Goal: Feedback & Contribution: Leave review/rating

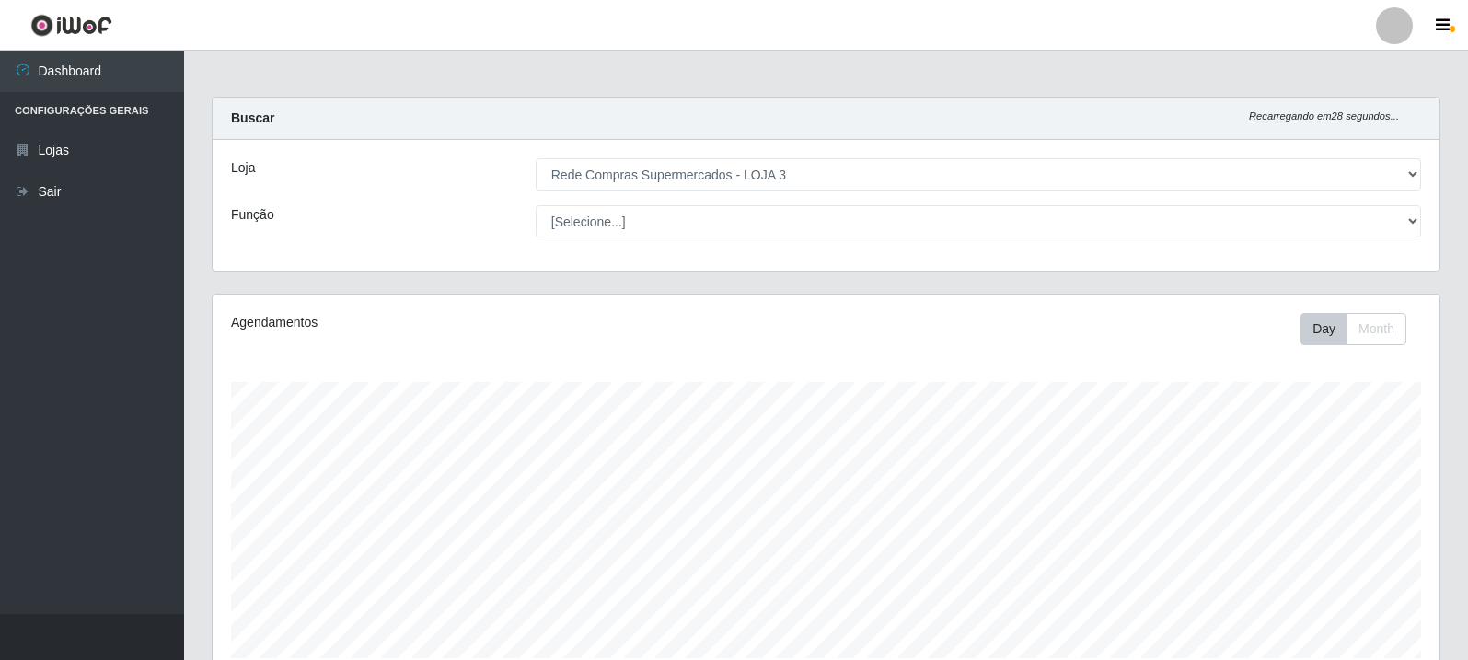
select select "162"
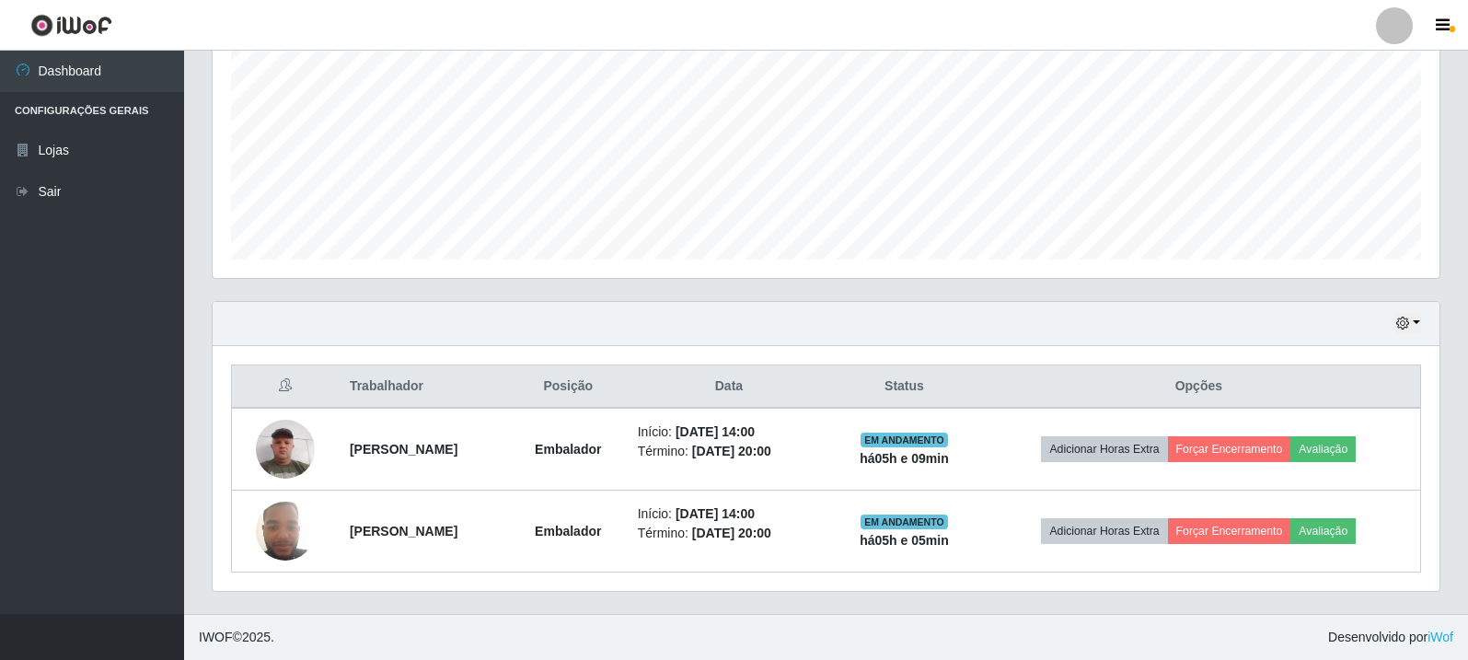
scroll to position [382, 1227]
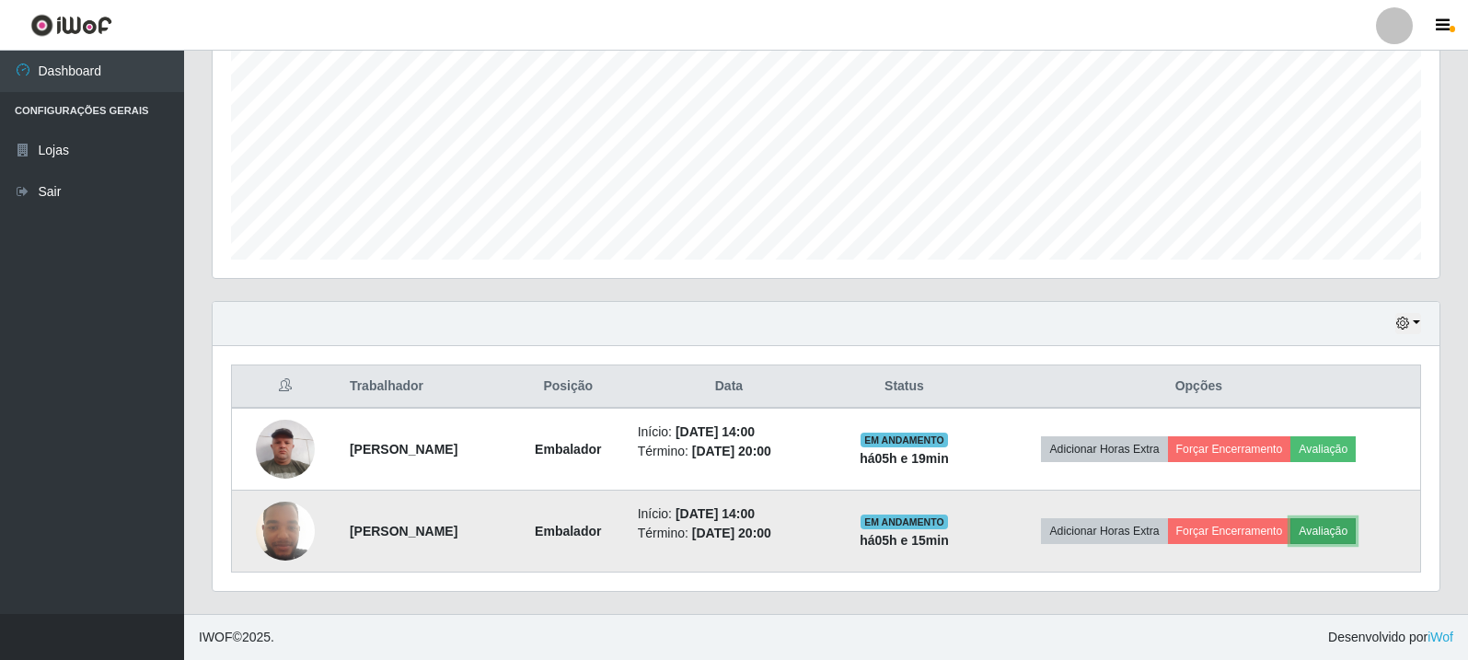
click at [1346, 533] on button "Avaliação" at bounding box center [1323, 531] width 65 height 26
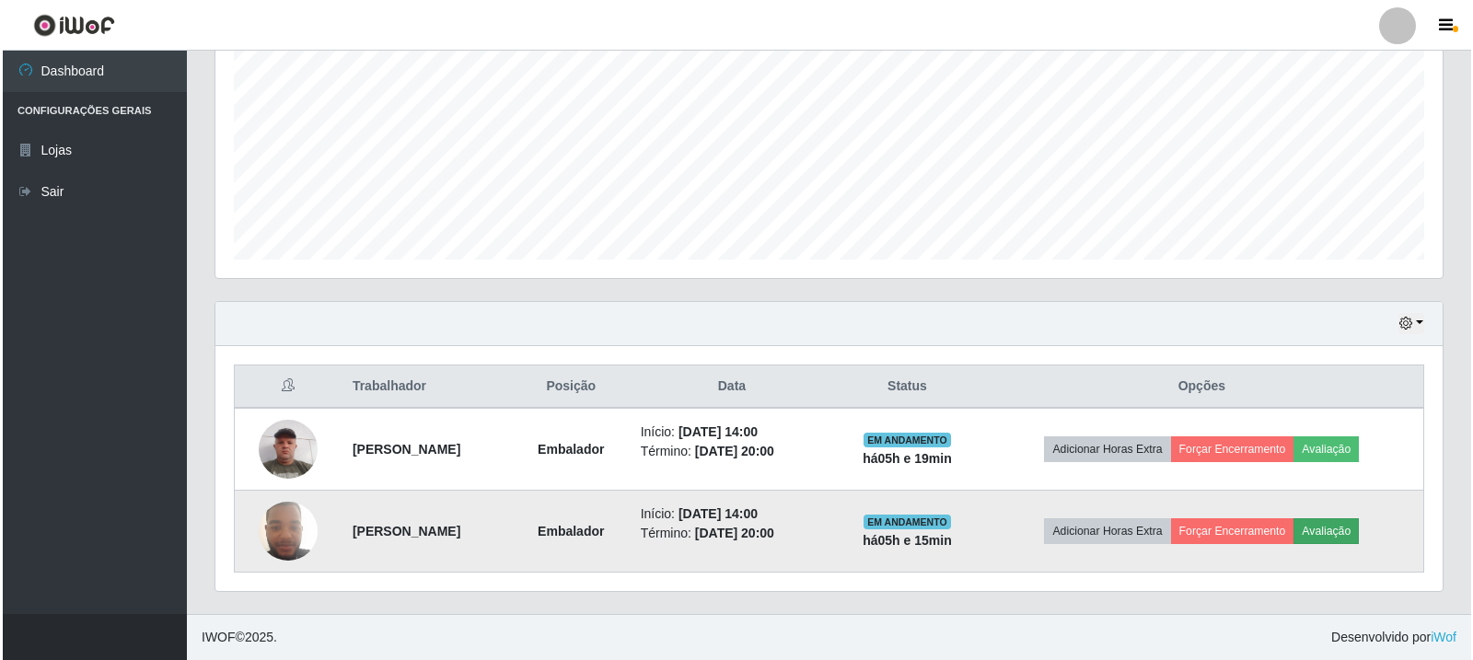
scroll to position [382, 1218]
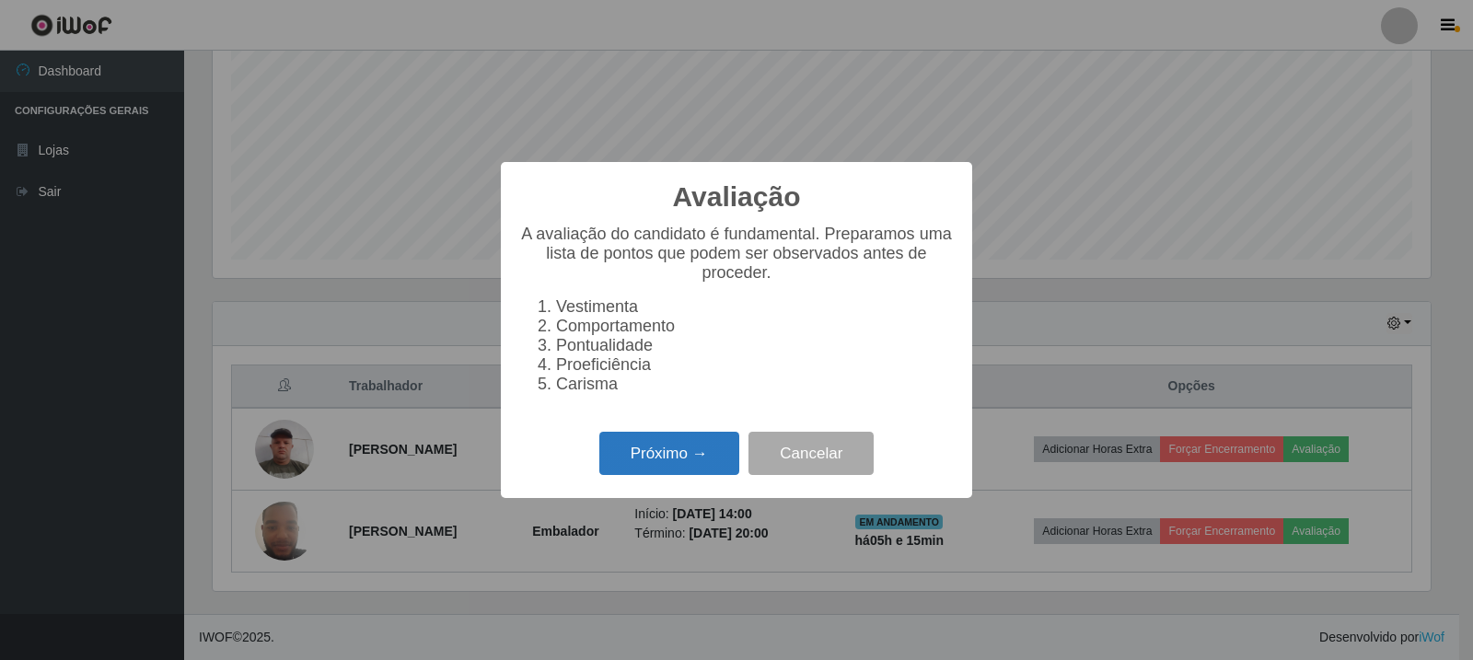
click at [662, 460] on button "Próximo →" at bounding box center [669, 453] width 140 height 43
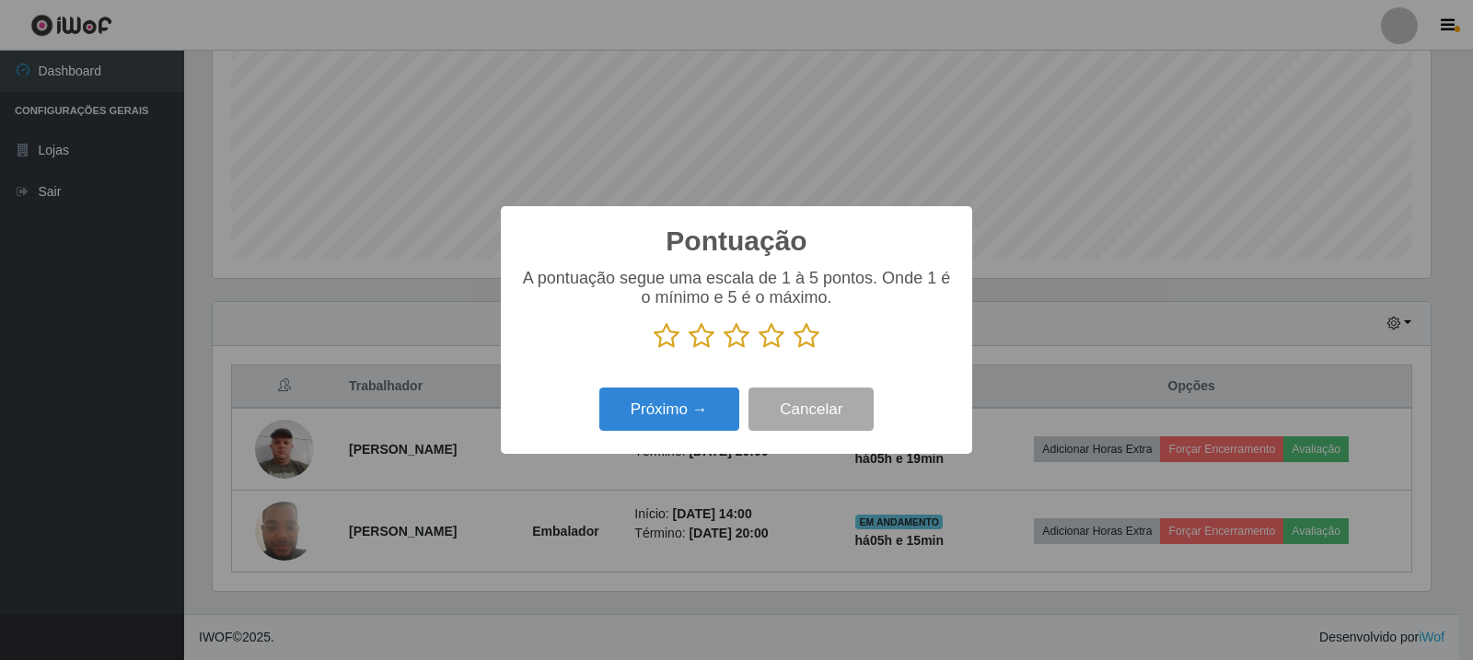
click at [808, 337] on icon at bounding box center [806, 336] width 26 height 28
click at [793, 350] on input "radio" at bounding box center [793, 350] width 0 height 0
click at [802, 410] on button "Cancelar" at bounding box center [810, 409] width 125 height 43
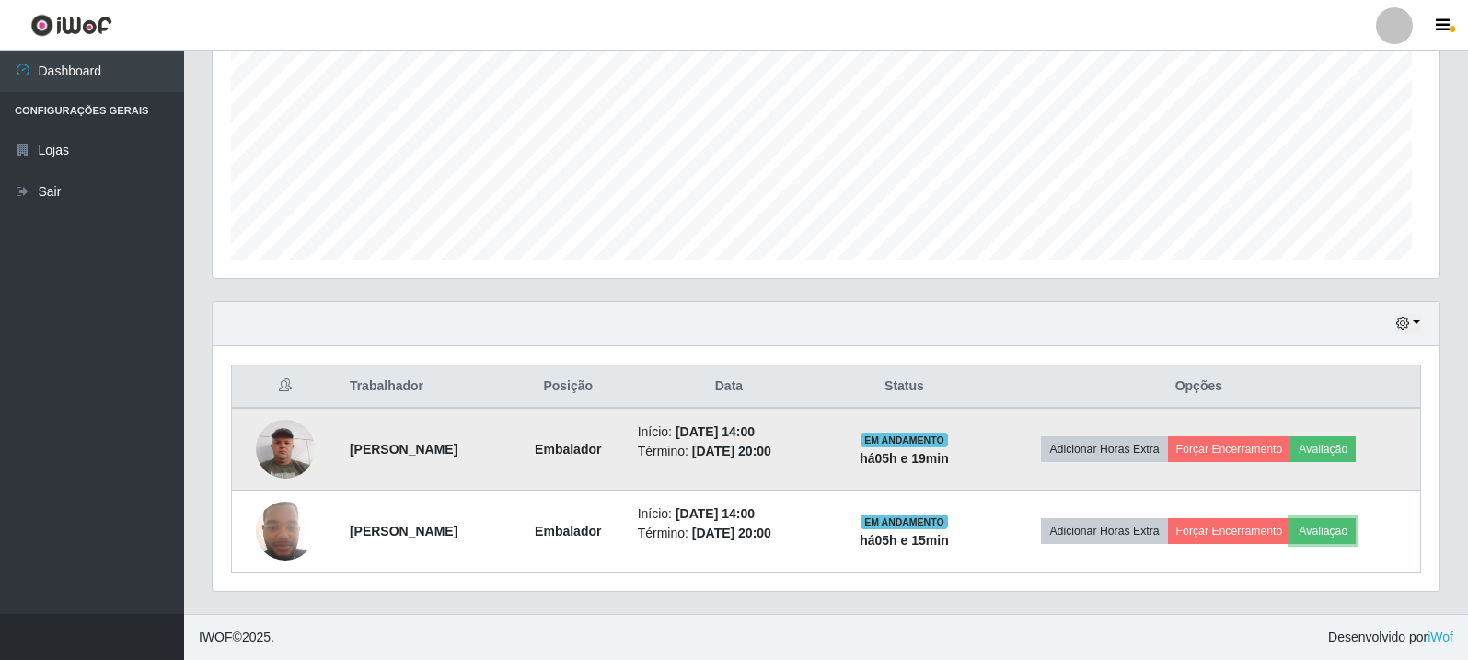
scroll to position [382, 1227]
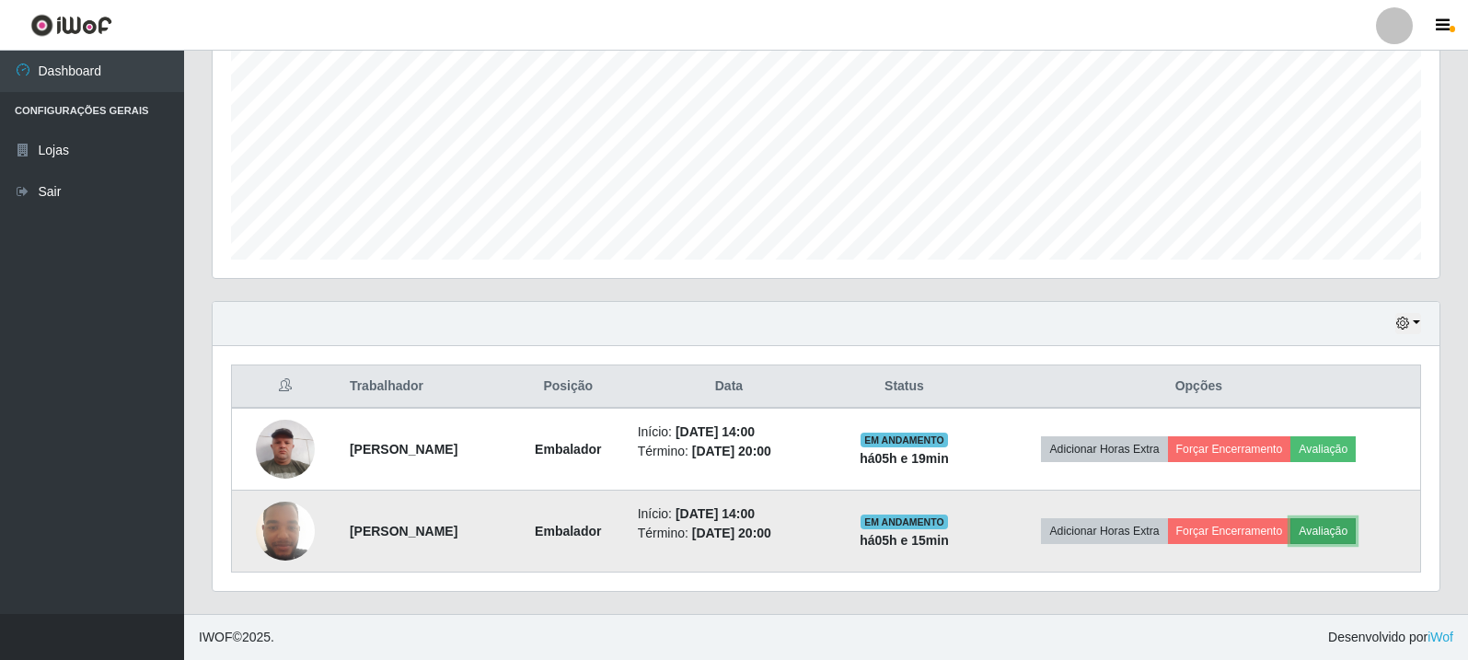
click at [1356, 537] on button "Avaliação" at bounding box center [1323, 531] width 65 height 26
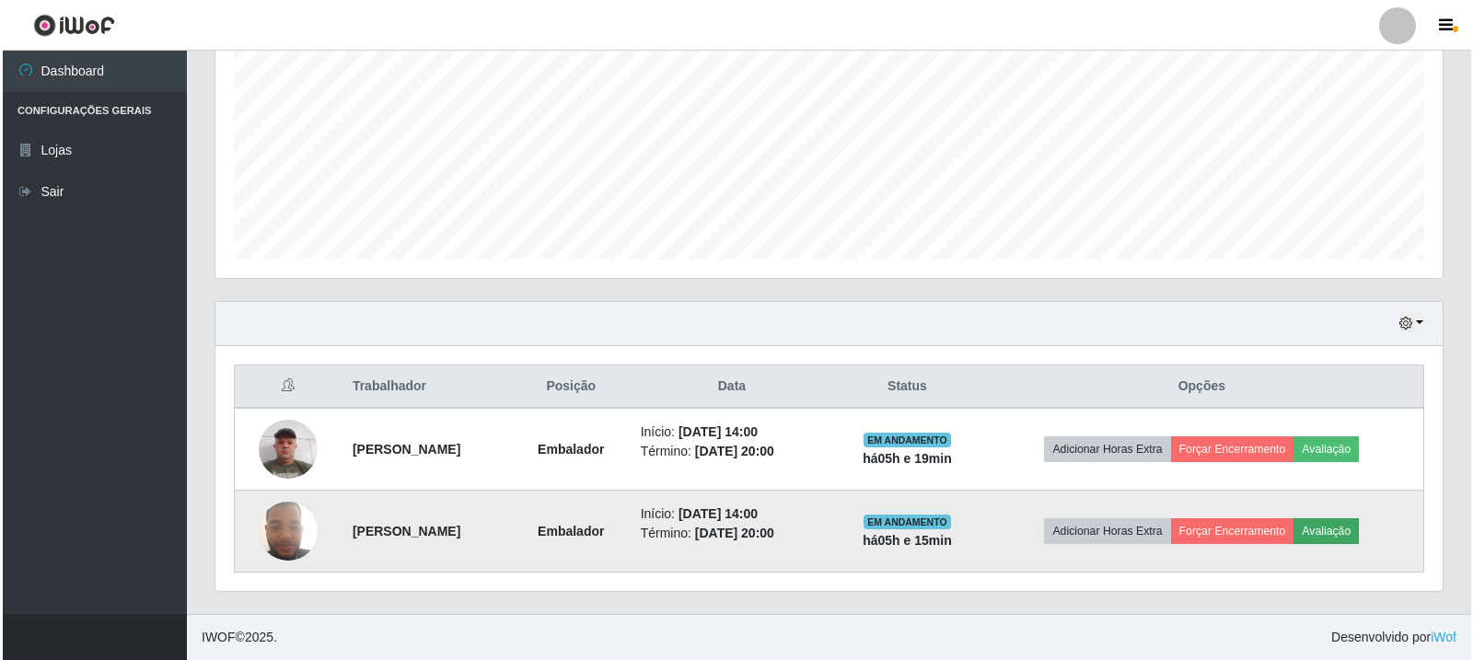
scroll to position [382, 1218]
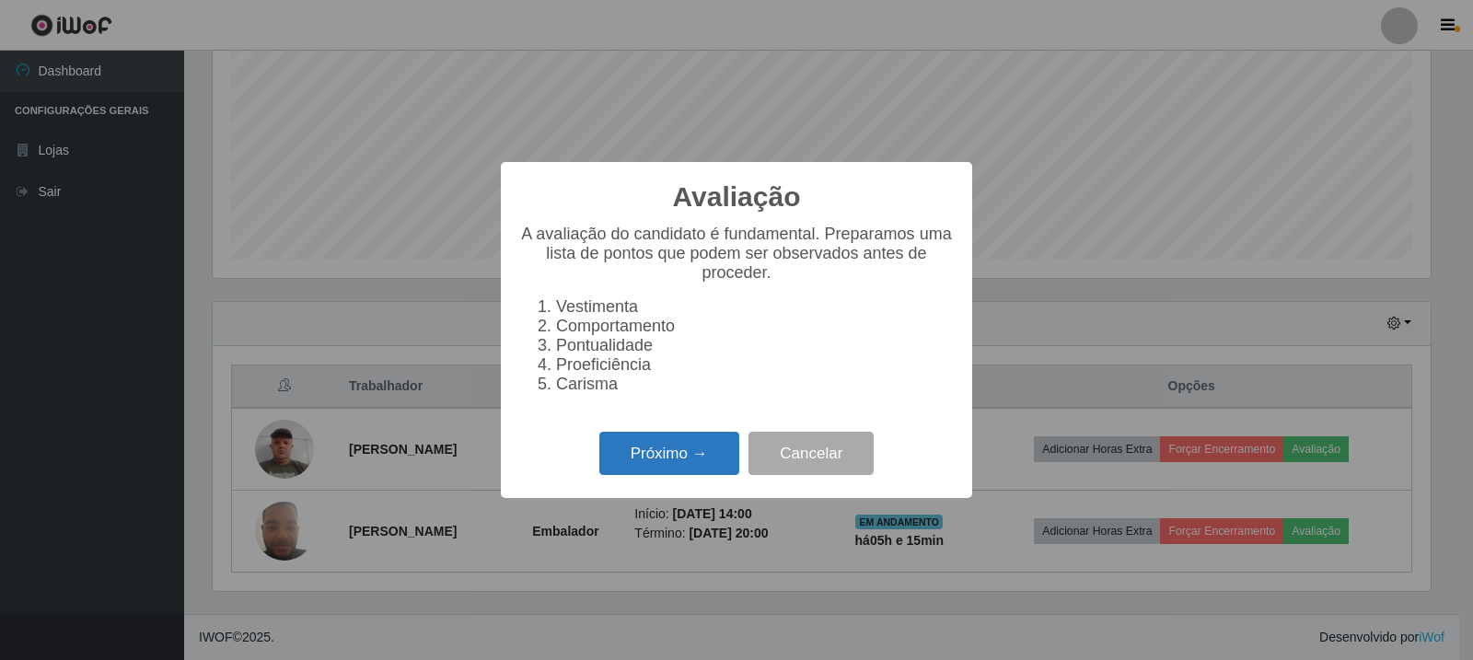
click at [638, 455] on button "Próximo →" at bounding box center [669, 453] width 140 height 43
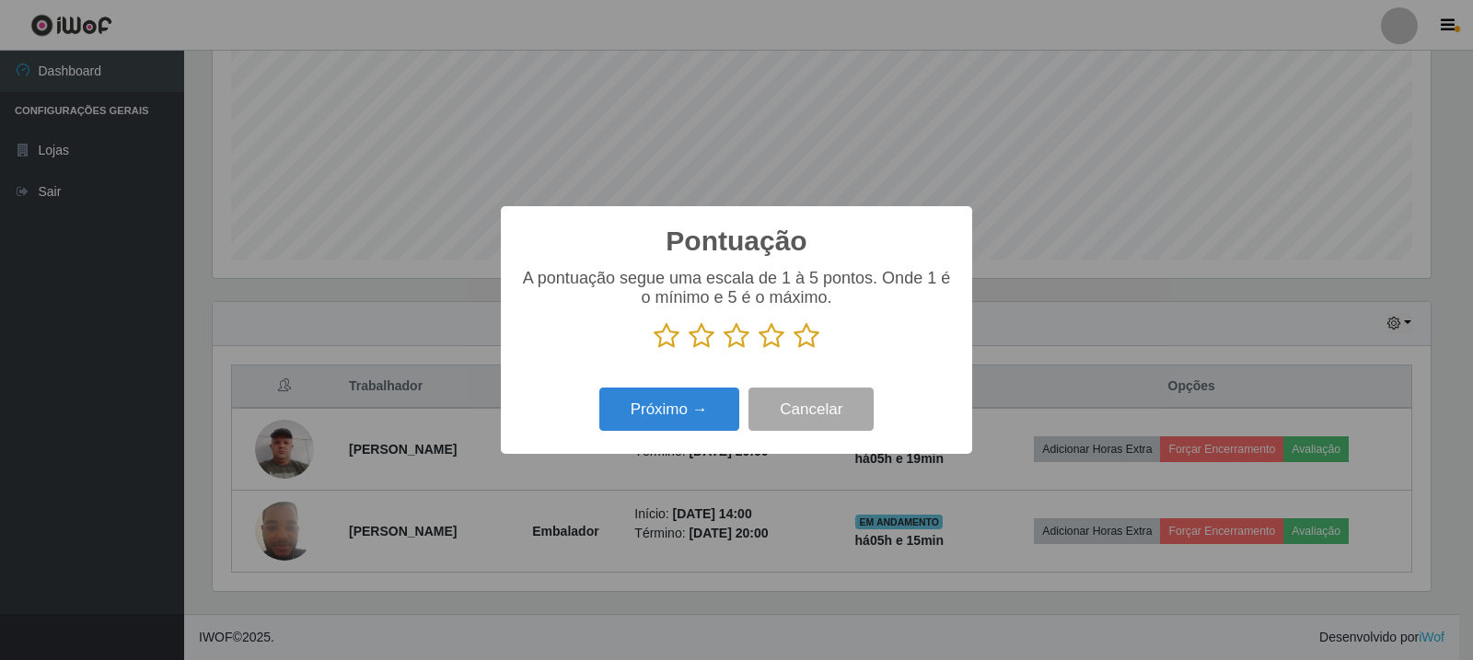
click at [673, 340] on icon at bounding box center [667, 336] width 26 height 28
click at [654, 350] on input "radio" at bounding box center [654, 350] width 0 height 0
click at [683, 392] on button "Próximo →" at bounding box center [669, 409] width 140 height 43
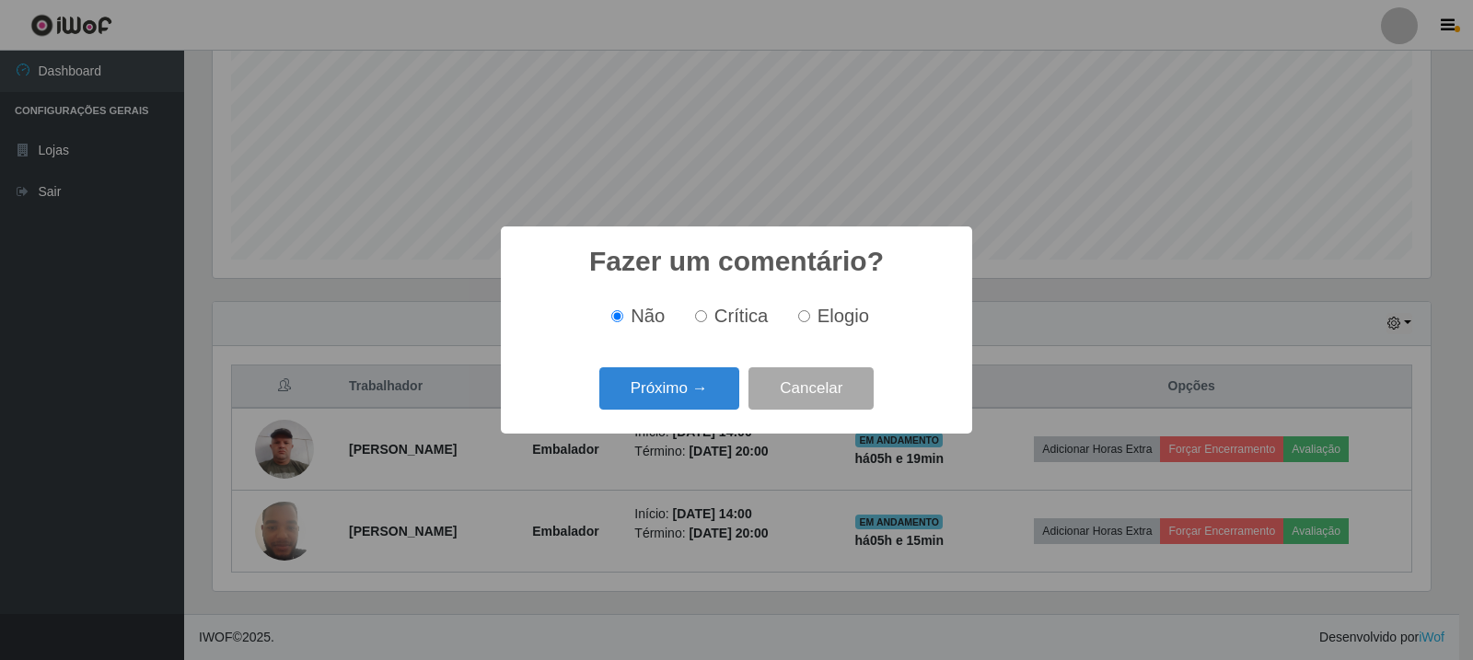
click at [711, 318] on label "Crítica" at bounding box center [728, 316] width 81 height 21
click at [707, 318] on input "Crítica" at bounding box center [701, 316] width 12 height 12
radio input "true"
click at [693, 382] on button "Próximo →" at bounding box center [669, 388] width 140 height 43
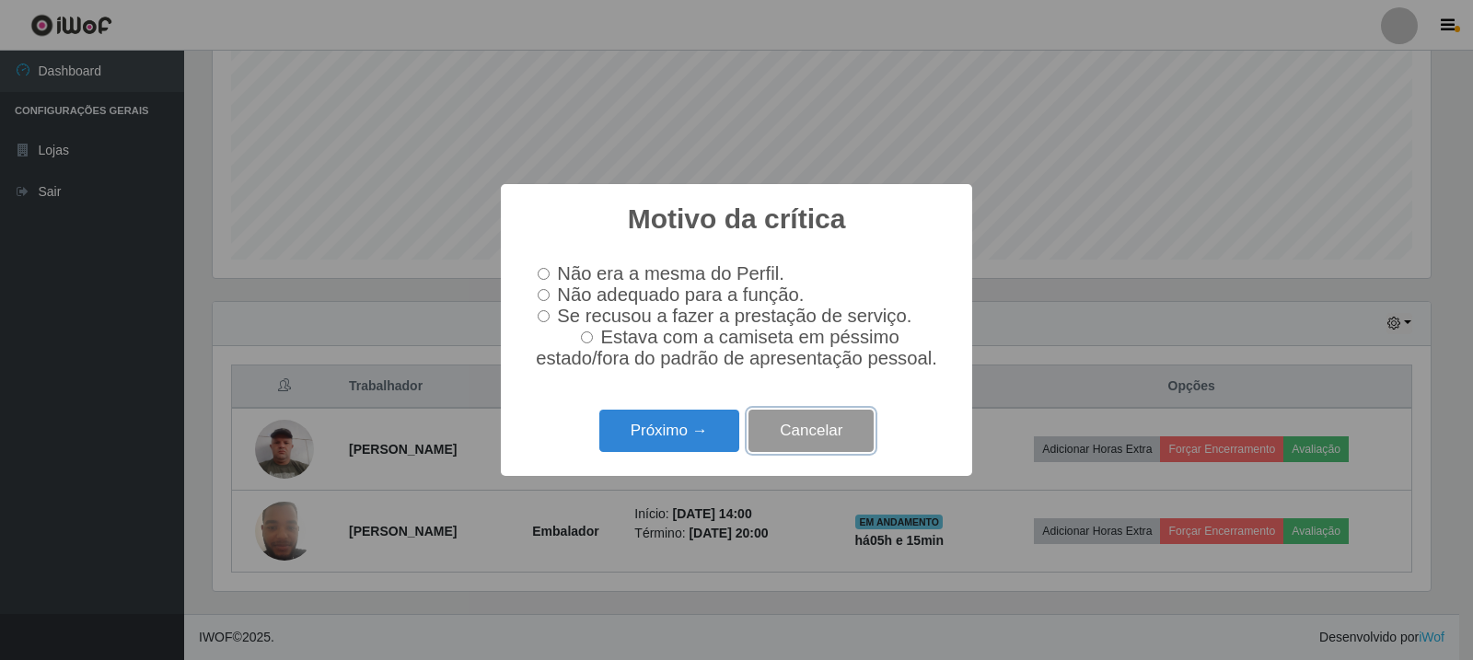
click at [805, 440] on button "Cancelar" at bounding box center [810, 431] width 125 height 43
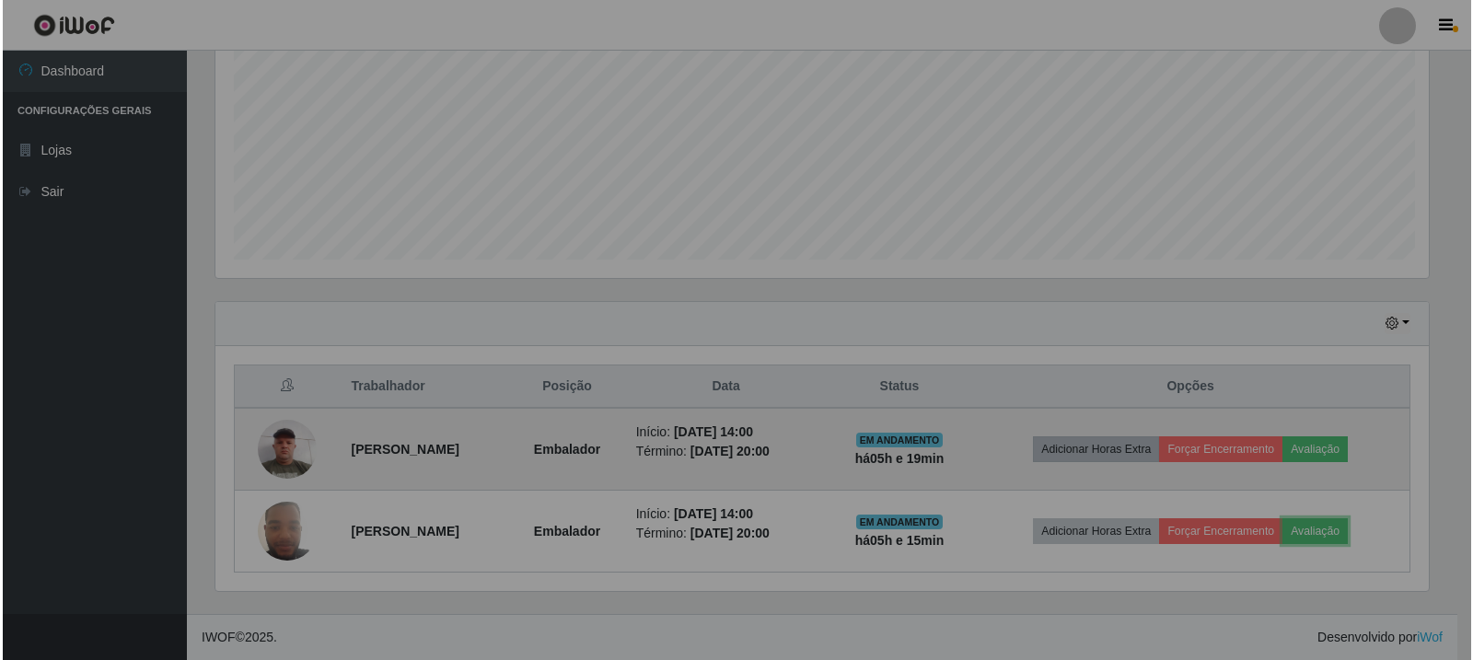
scroll to position [382, 1227]
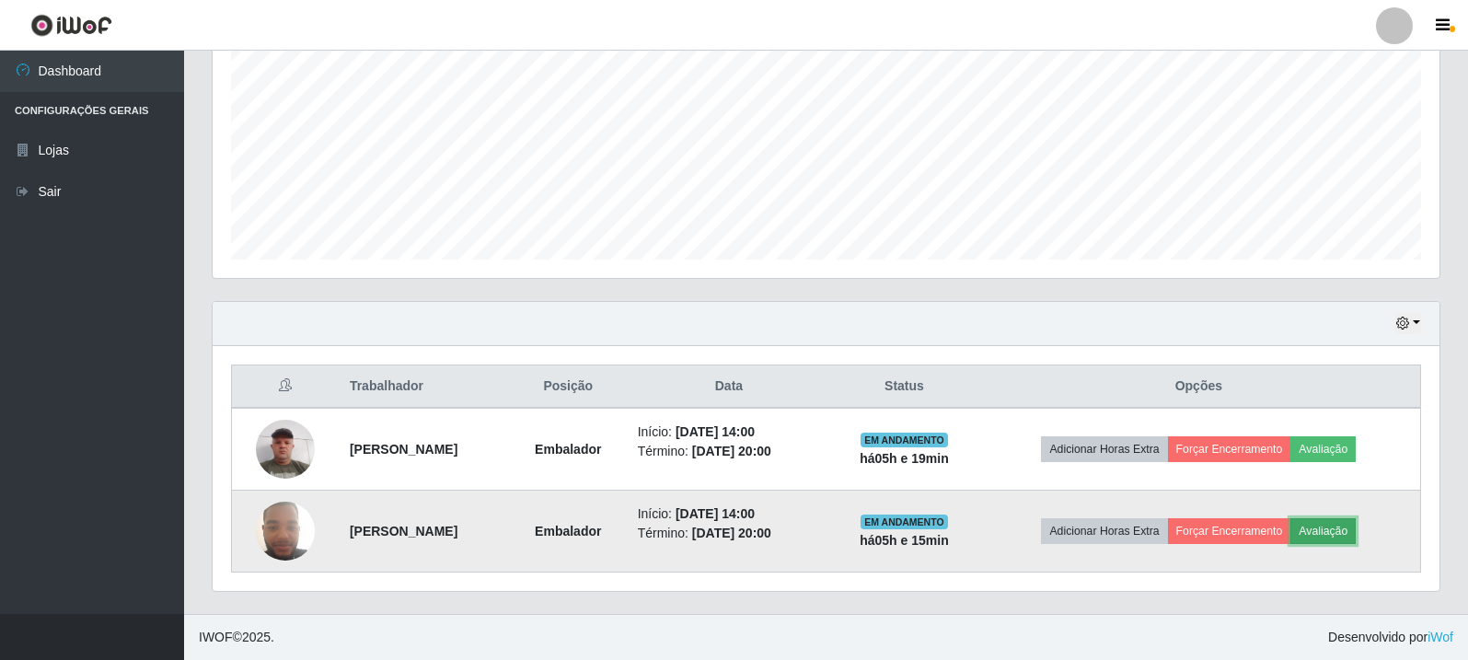
click at [1317, 523] on button "Avaliação" at bounding box center [1323, 531] width 65 height 26
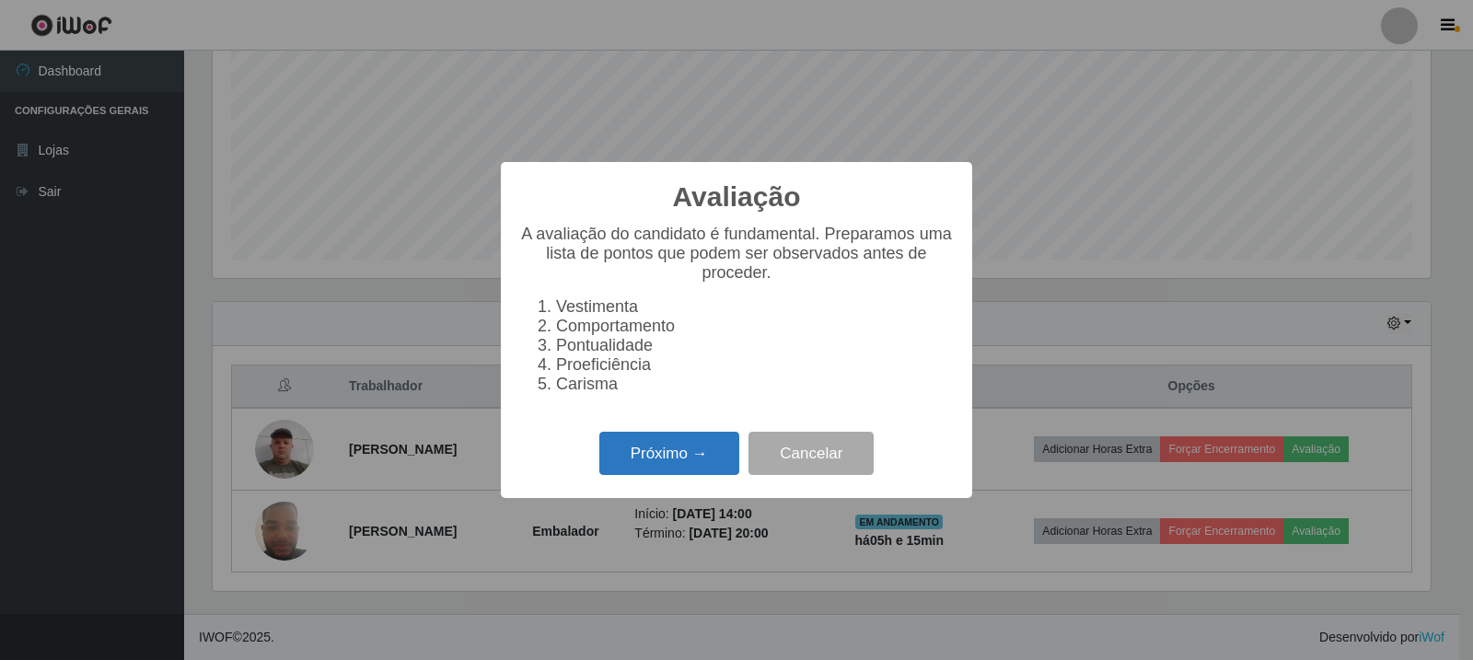
click at [636, 475] on button "Próximo →" at bounding box center [669, 453] width 140 height 43
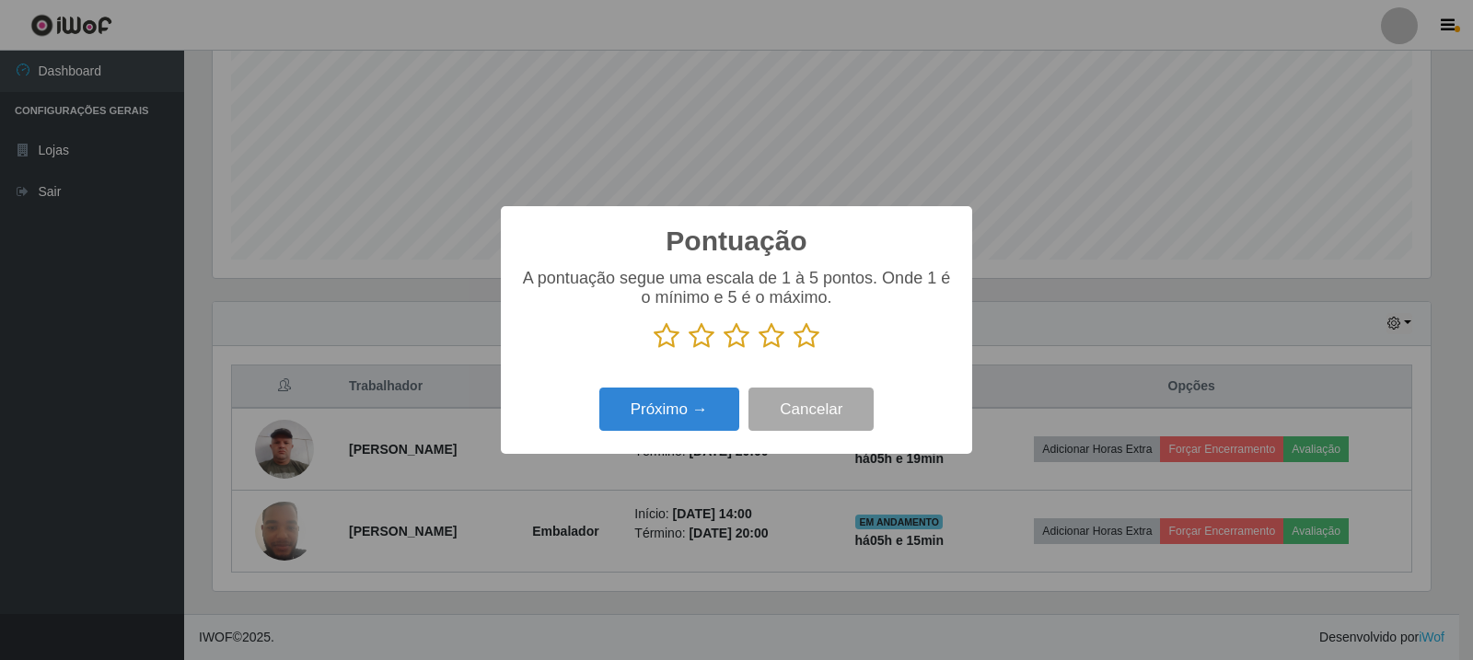
scroll to position [920120, 919285]
click at [741, 332] on icon at bounding box center [737, 336] width 26 height 28
click at [724, 350] on input "radio" at bounding box center [724, 350] width 0 height 0
click at [677, 416] on button "Próximo →" at bounding box center [669, 409] width 140 height 43
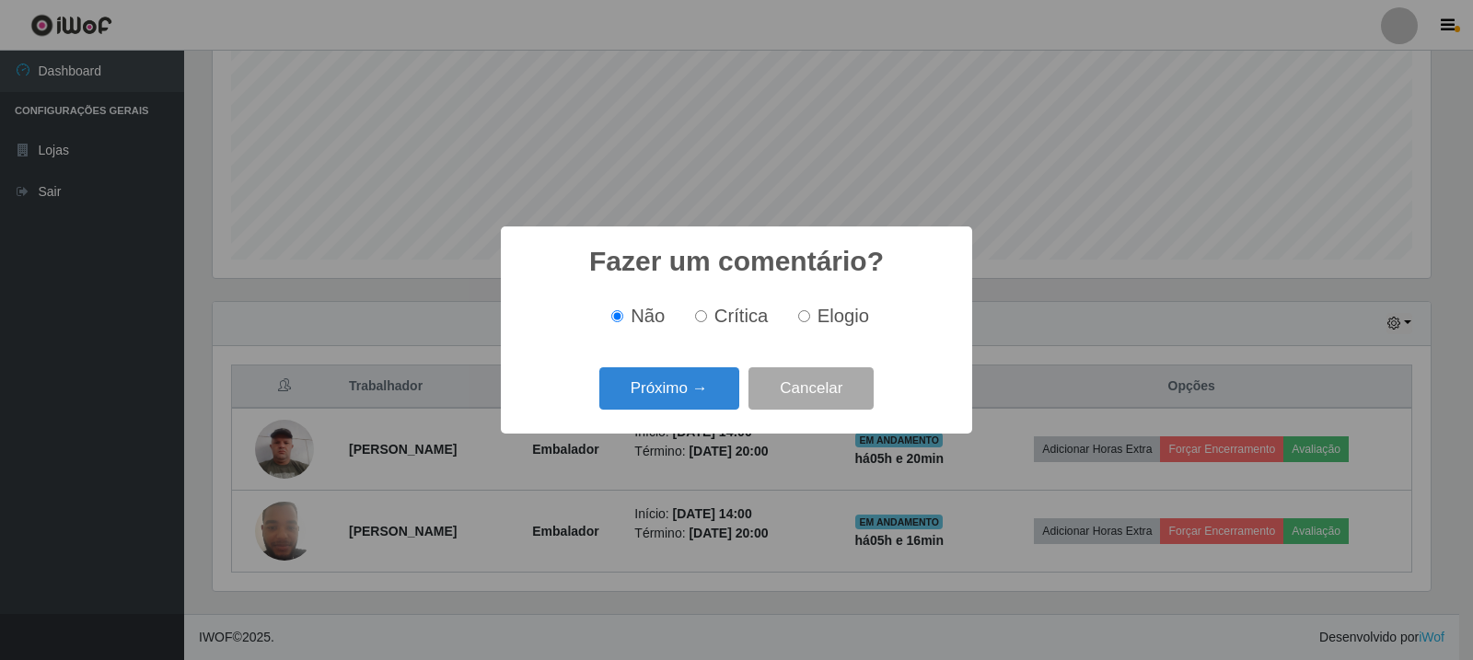
click at [707, 320] on input "Crítica" at bounding box center [701, 316] width 12 height 12
radio input "true"
click at [703, 403] on button "Próximo →" at bounding box center [669, 388] width 140 height 43
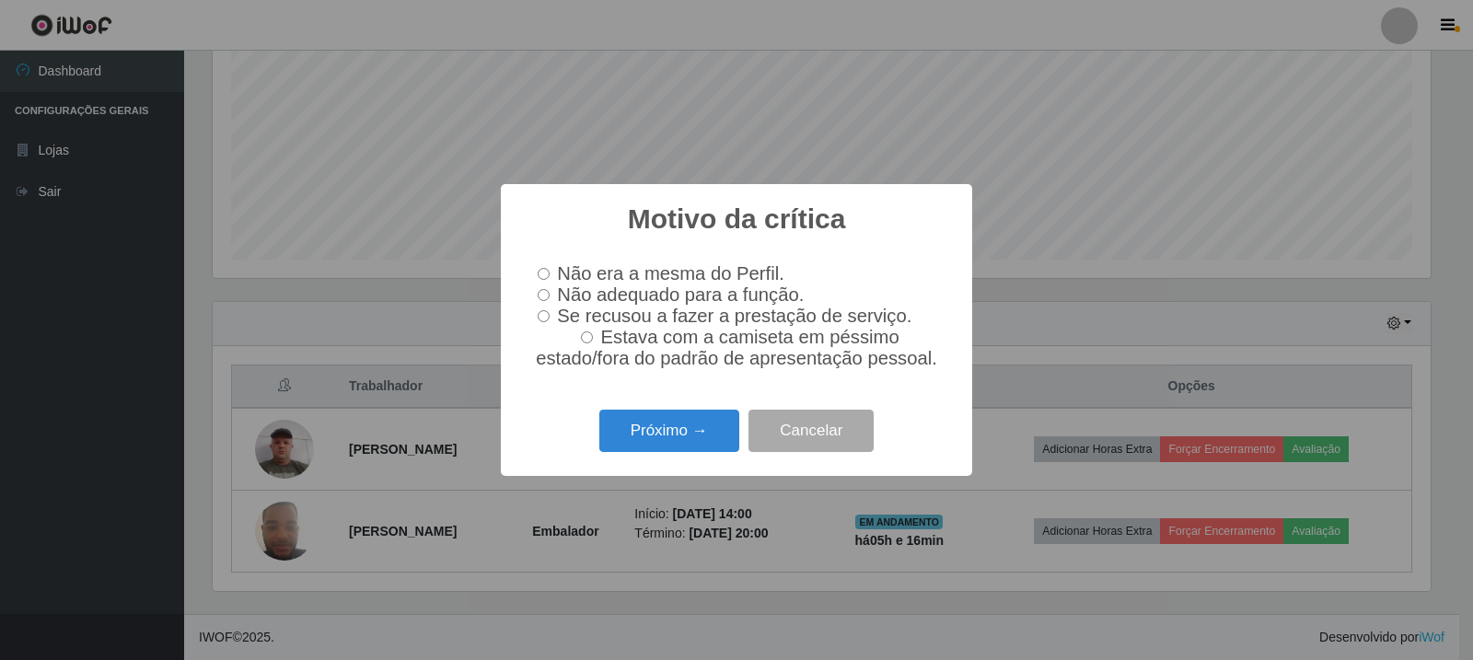
click at [580, 295] on span "Não adequado para a função." at bounding box center [680, 294] width 247 height 20
click at [550, 295] on input "Não adequado para a função." at bounding box center [544, 295] width 12 height 12
radio input "true"
click at [705, 433] on button "Próximo →" at bounding box center [669, 431] width 140 height 43
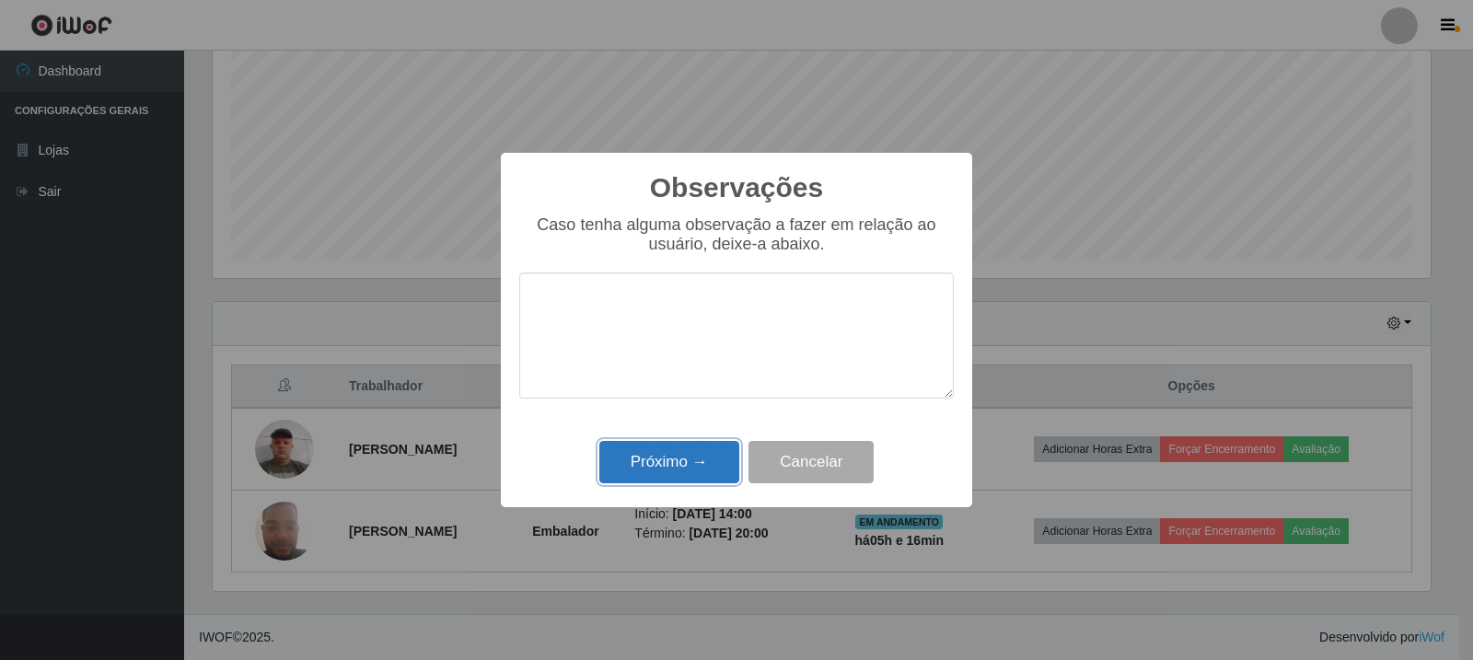
click at [698, 459] on button "Próximo →" at bounding box center [669, 462] width 140 height 43
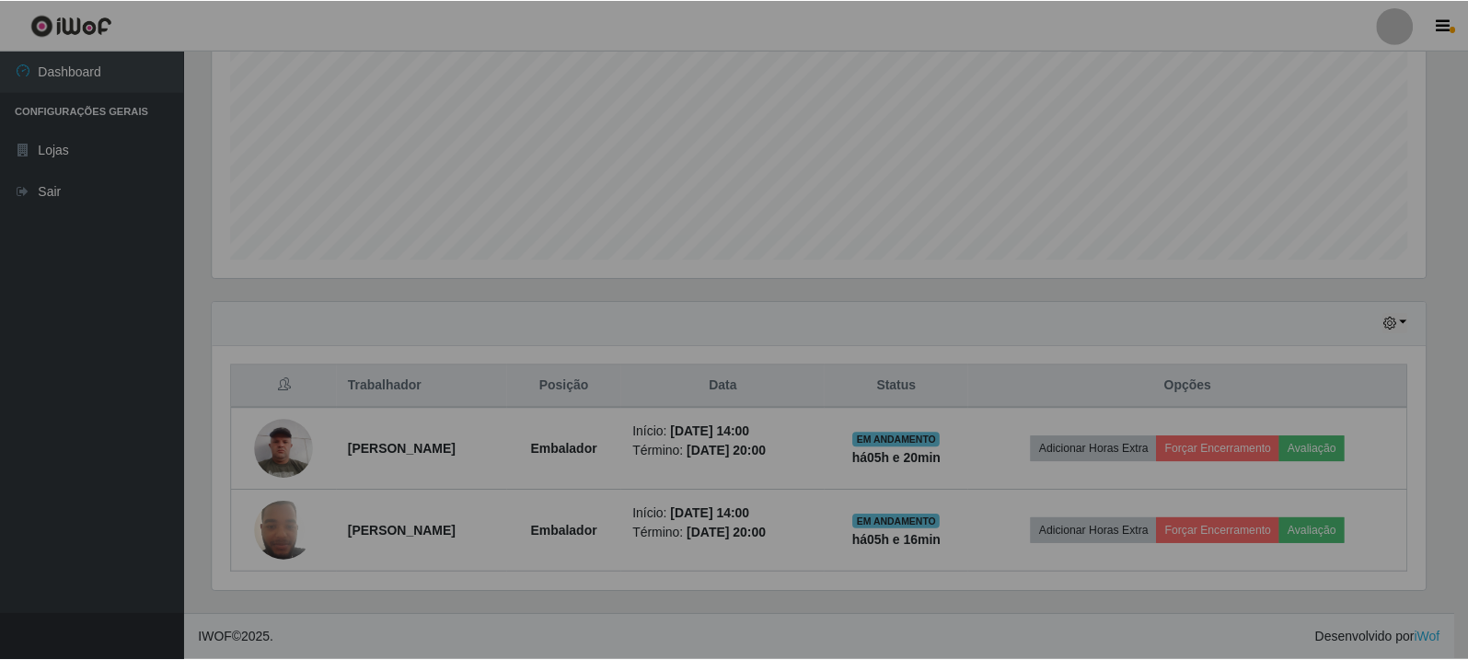
scroll to position [382, 1227]
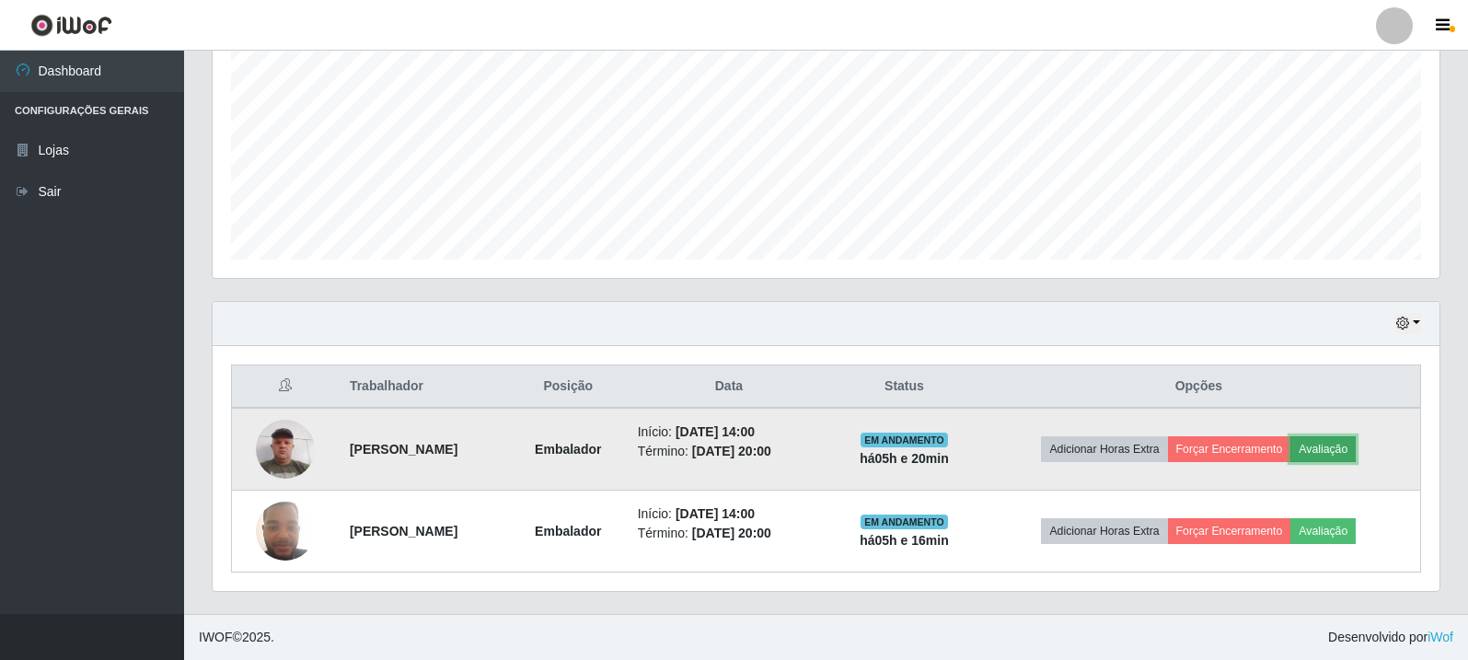
click at [1345, 445] on button "Avaliação" at bounding box center [1323, 449] width 65 height 26
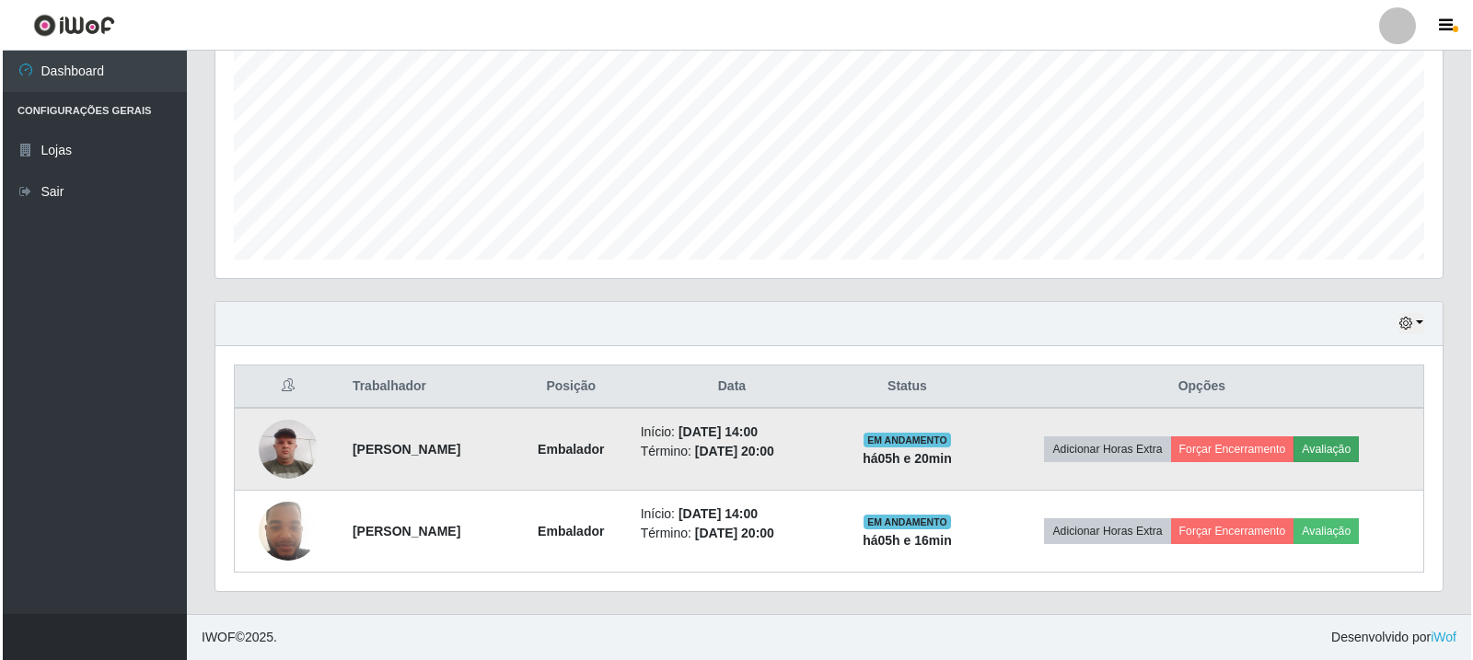
scroll to position [382, 1218]
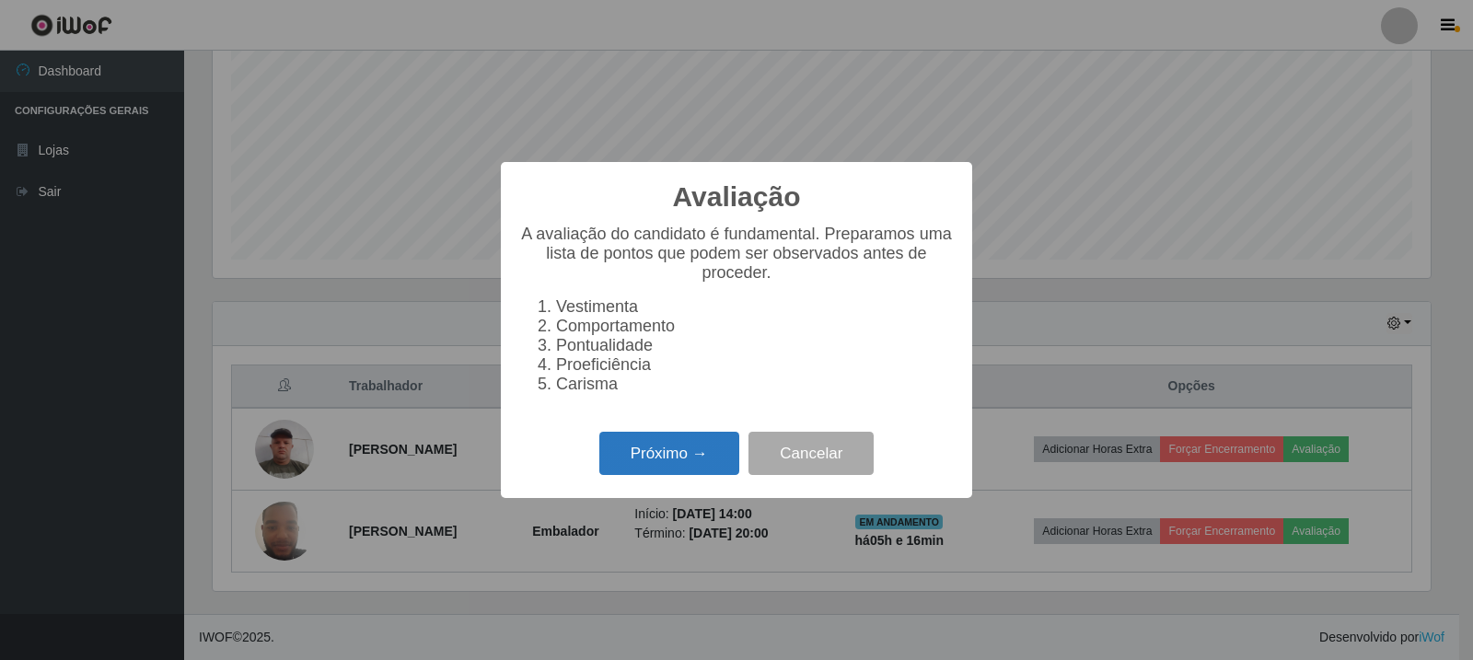
click at [681, 465] on button "Próximo →" at bounding box center [669, 453] width 140 height 43
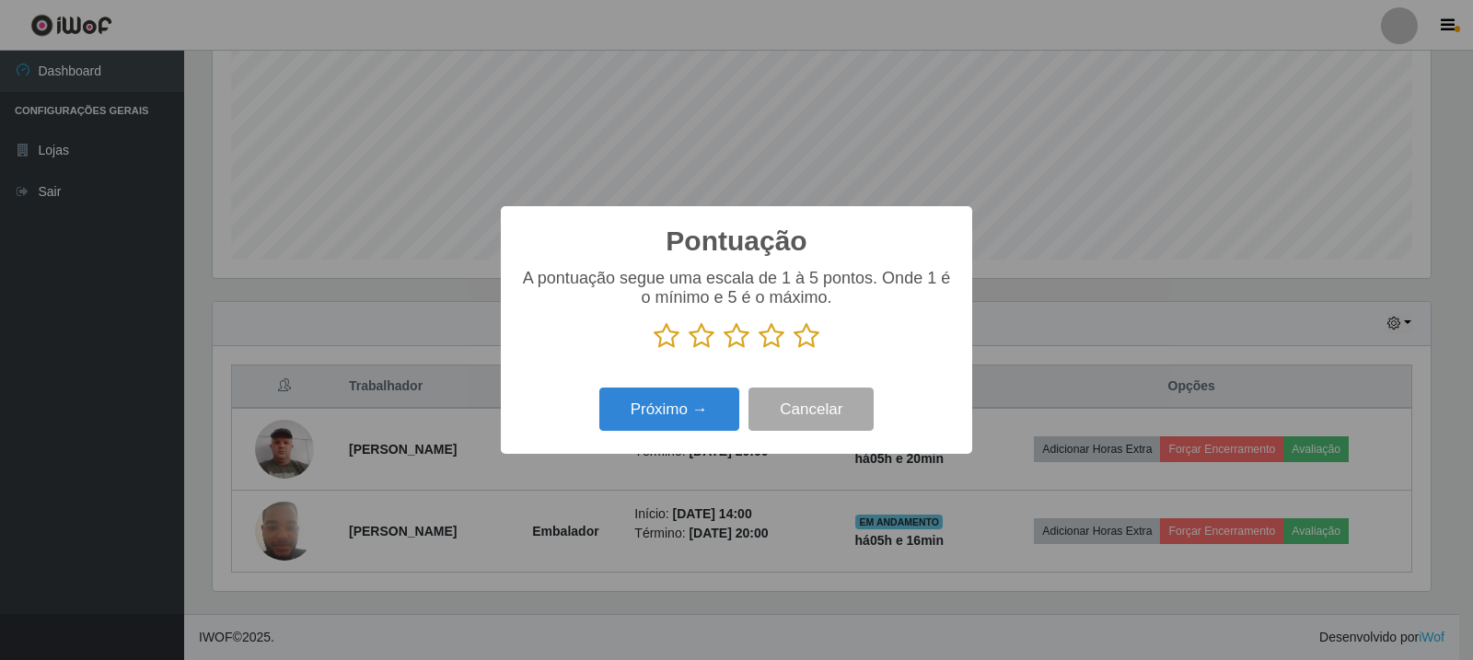
click at [802, 333] on icon at bounding box center [806, 336] width 26 height 28
click at [793, 350] on input "radio" at bounding box center [793, 350] width 0 height 0
click at [704, 391] on button "Próximo →" at bounding box center [669, 409] width 140 height 43
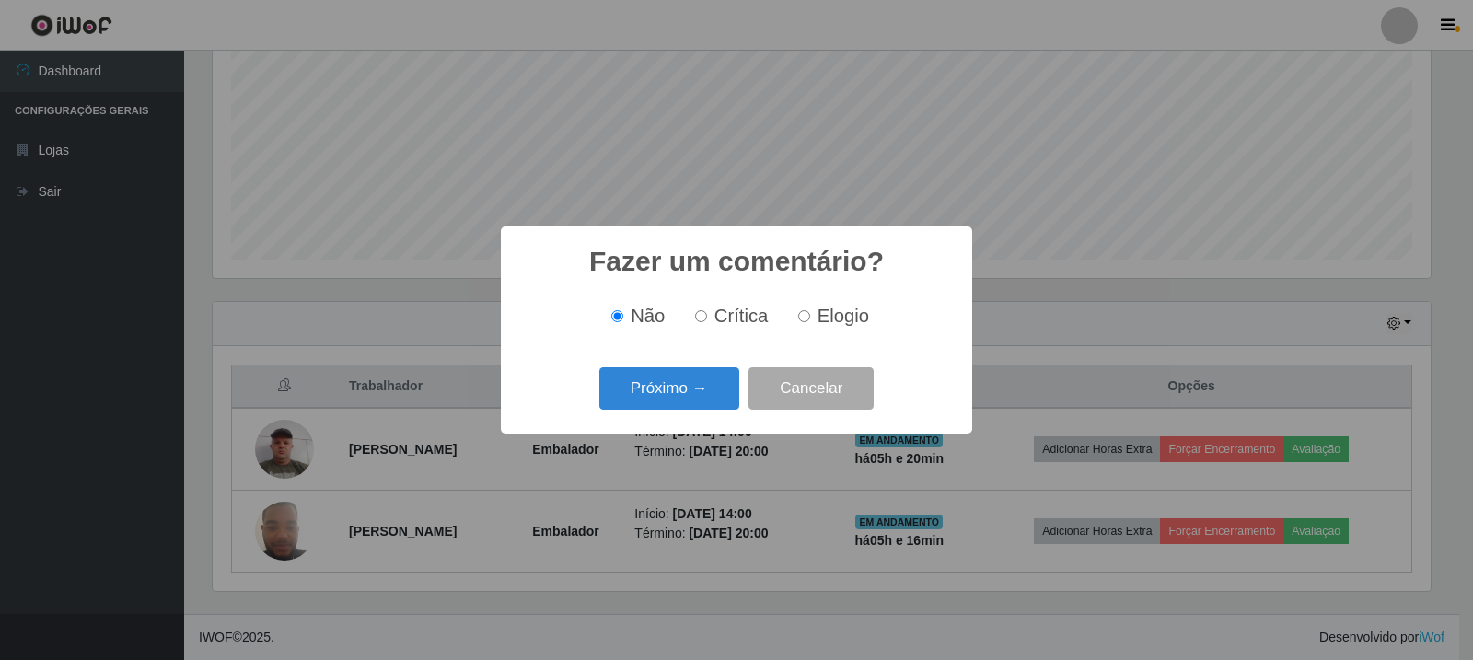
click at [794, 322] on label "Elogio" at bounding box center [830, 316] width 78 height 21
click at [798, 322] on input "Elogio" at bounding box center [804, 316] width 12 height 12
radio input "true"
click at [724, 379] on button "Próximo →" at bounding box center [669, 388] width 140 height 43
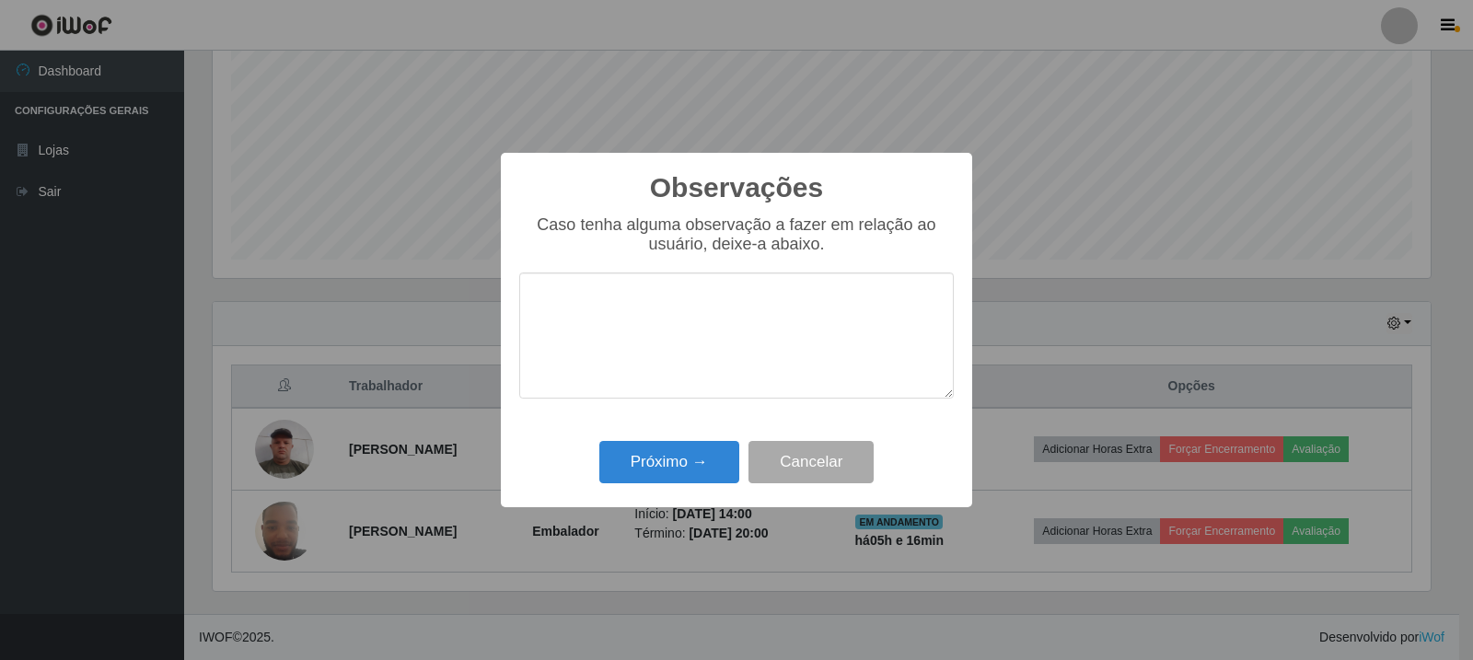
click at [690, 436] on div "Observações × Caso tenha alguma observação a fazer em relação ao usuário, deixe…" at bounding box center [736, 330] width 471 height 354
click at [691, 449] on button "Próximo →" at bounding box center [669, 462] width 140 height 43
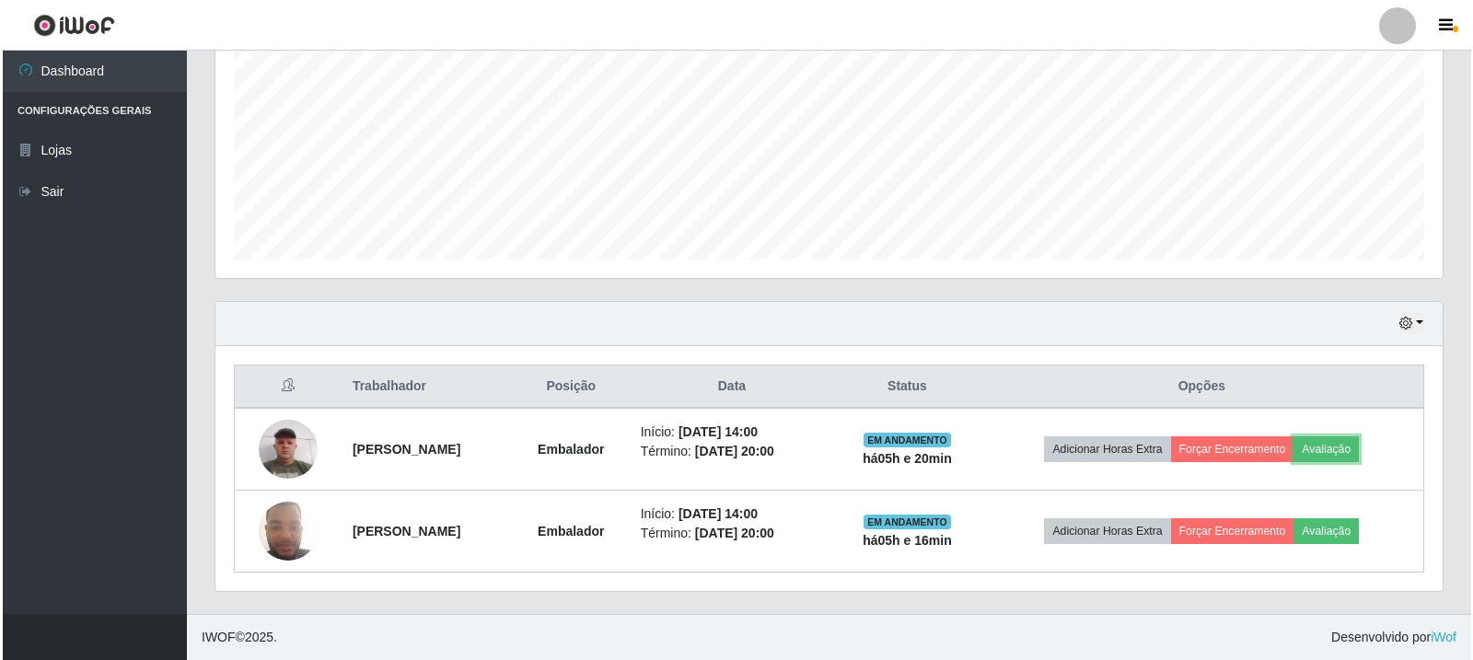
scroll to position [382, 1227]
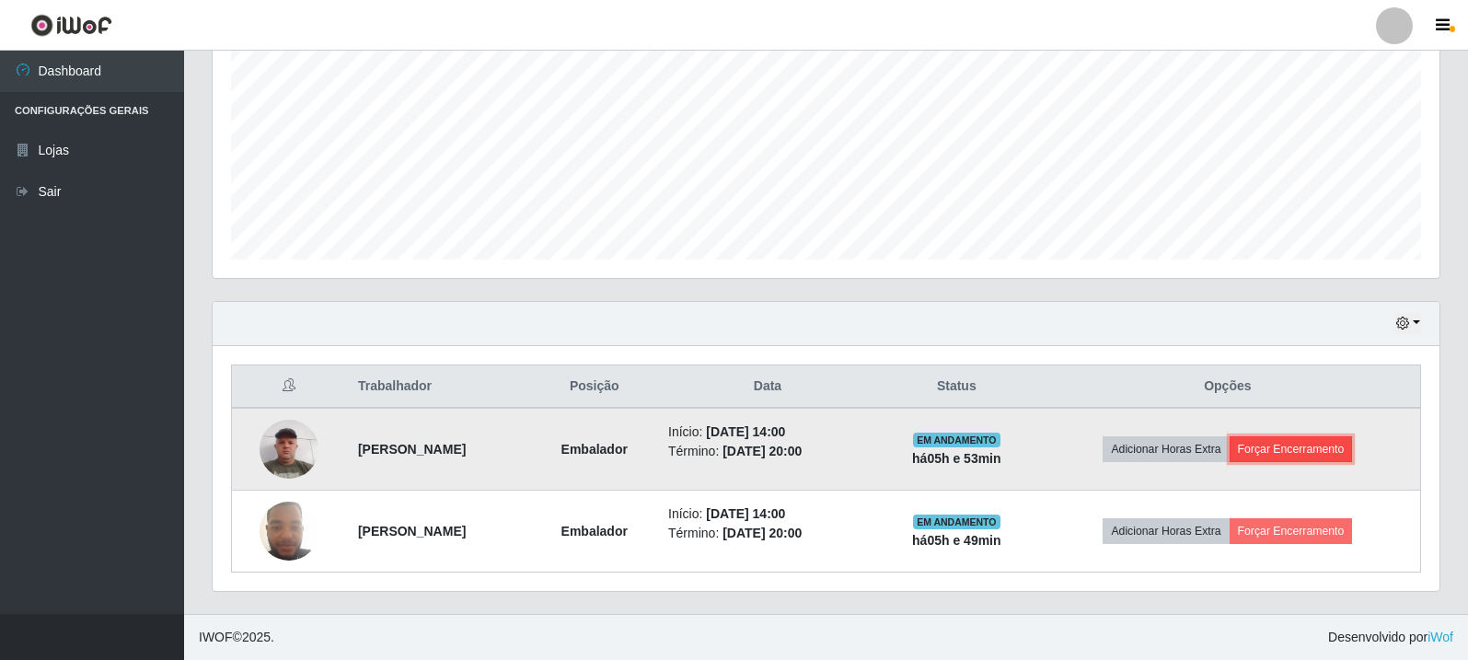
click at [1299, 444] on button "Forçar Encerramento" at bounding box center [1291, 449] width 123 height 26
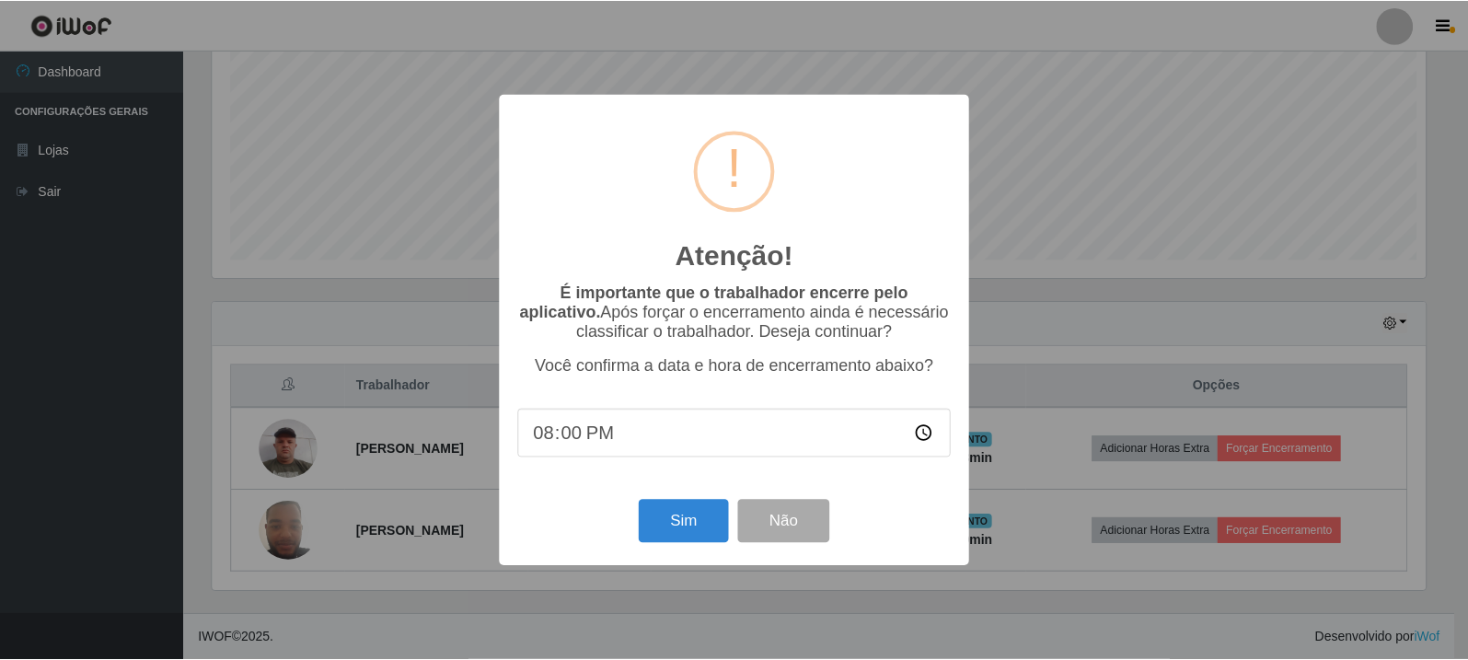
scroll to position [382, 1218]
click at [671, 537] on button "Sim" at bounding box center [685, 521] width 89 height 43
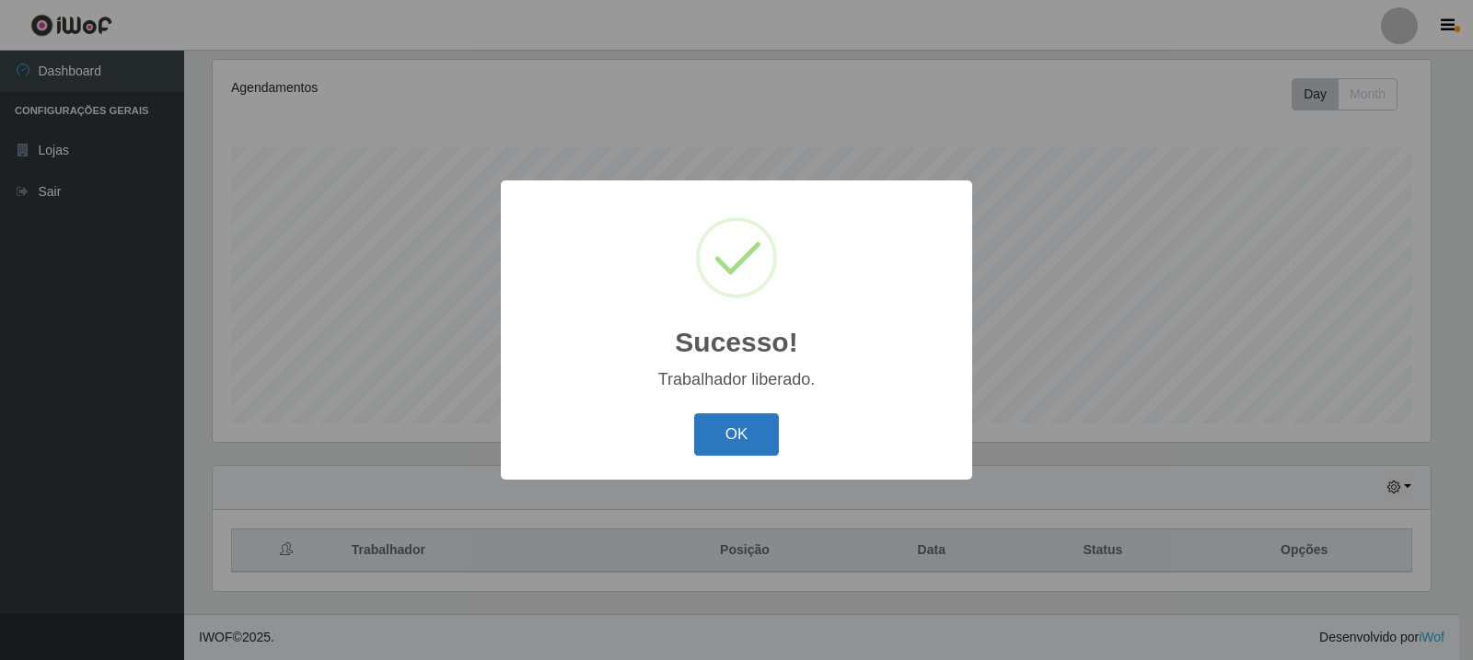
click at [732, 441] on button "OK" at bounding box center [737, 434] width 86 height 43
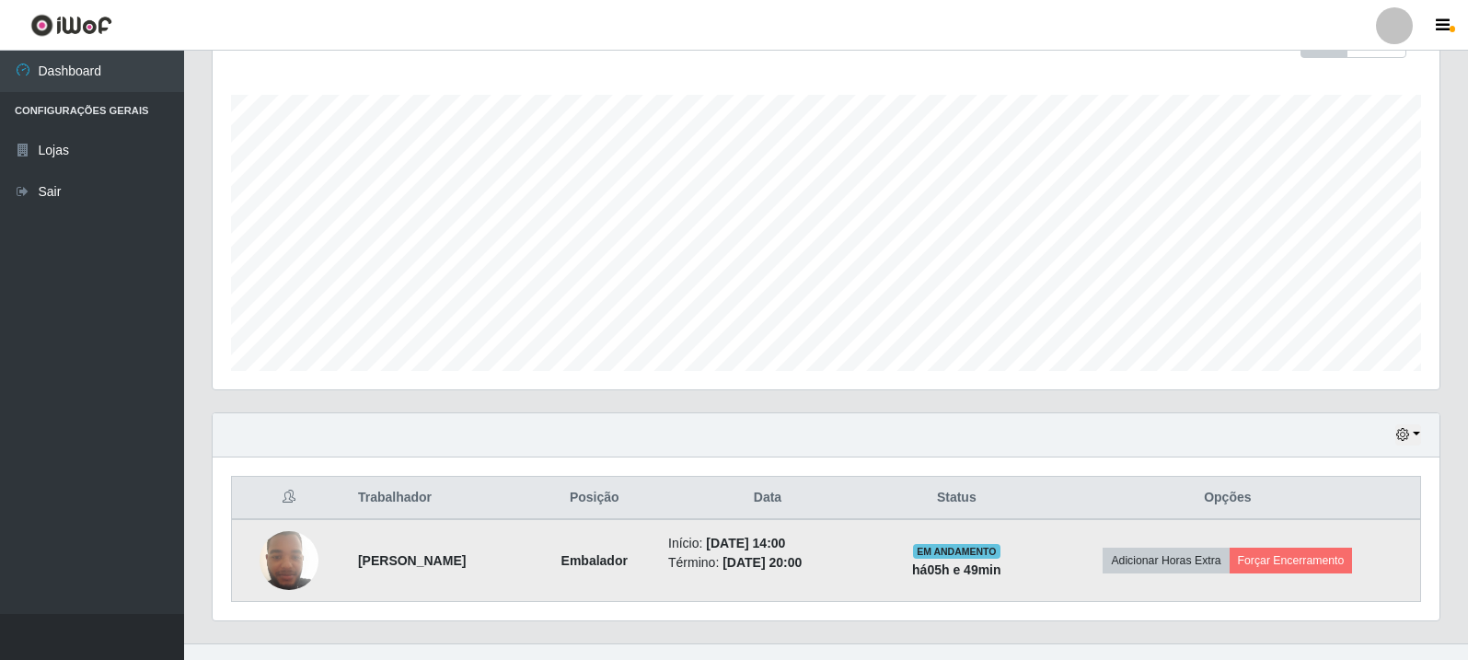
scroll to position [317, 0]
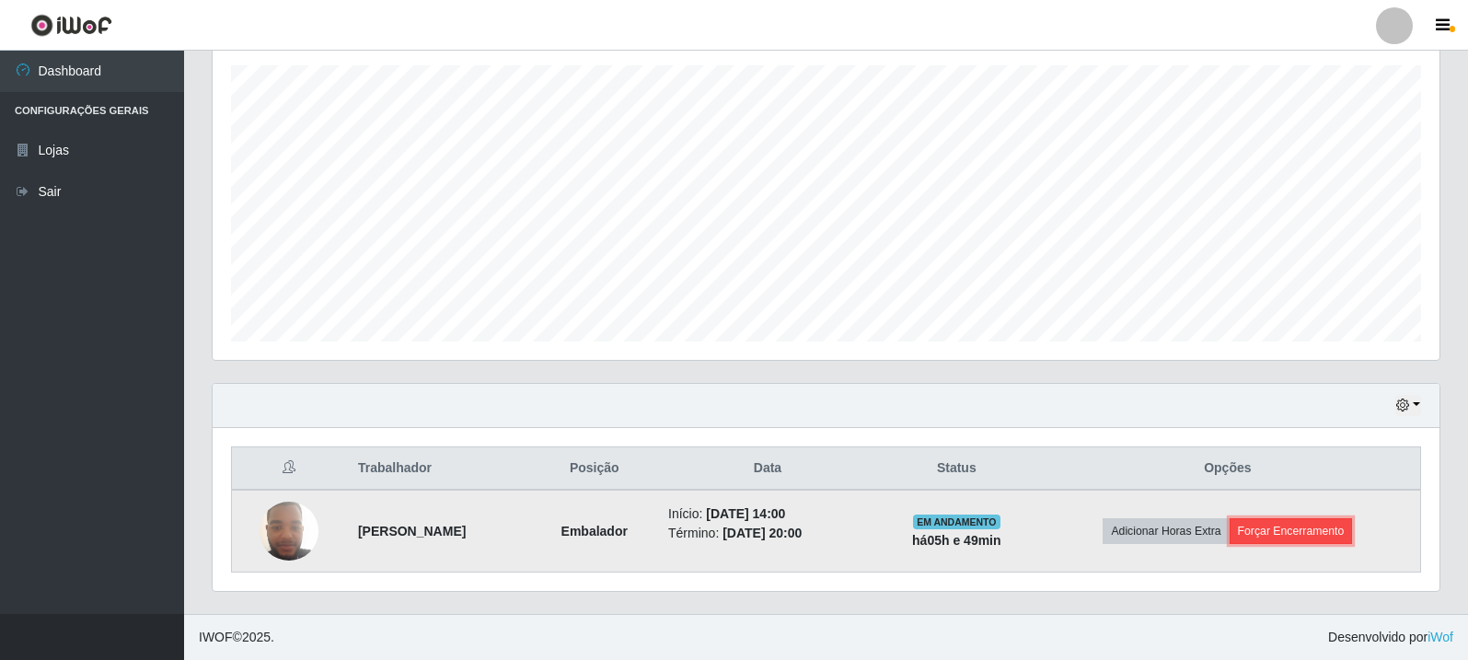
click at [1305, 525] on button "Forçar Encerramento" at bounding box center [1291, 531] width 123 height 26
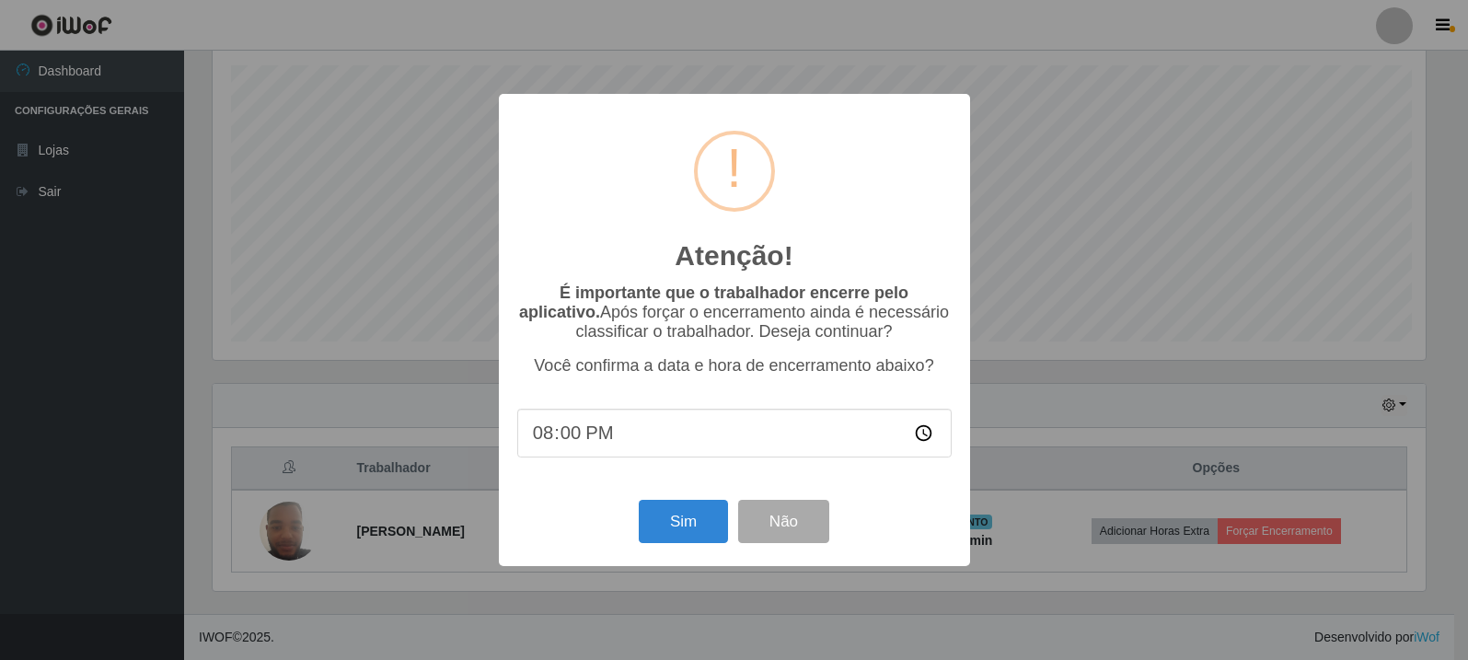
scroll to position [382, 1218]
click at [727, 535] on button "Sim" at bounding box center [685, 521] width 89 height 43
